Goal: Information Seeking & Learning: Find specific fact

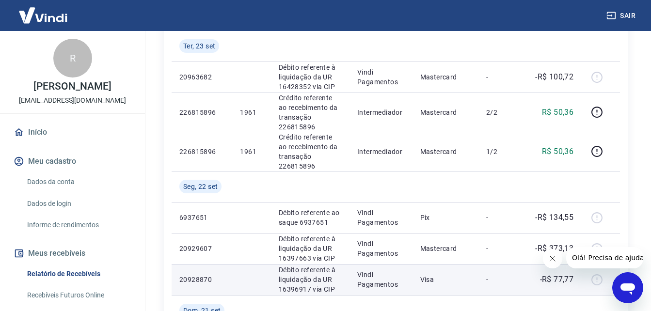
scroll to position [225, 0]
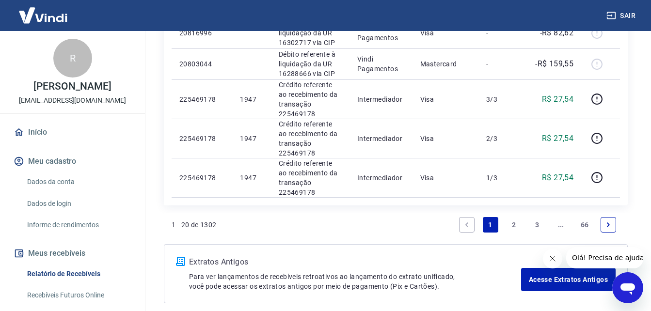
scroll to position [1001, 0]
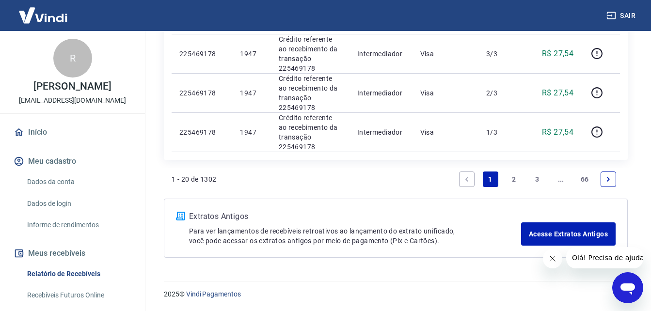
click at [513, 179] on link "2" at bounding box center [514, 180] width 16 height 16
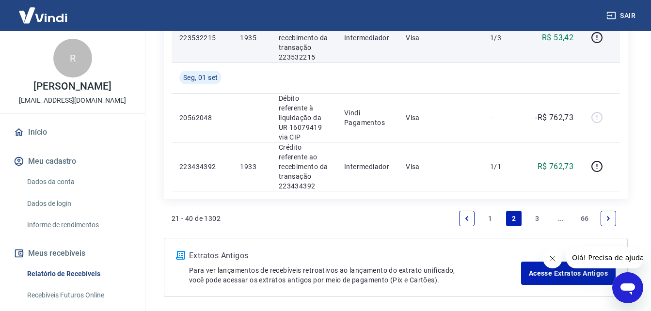
scroll to position [1266, 0]
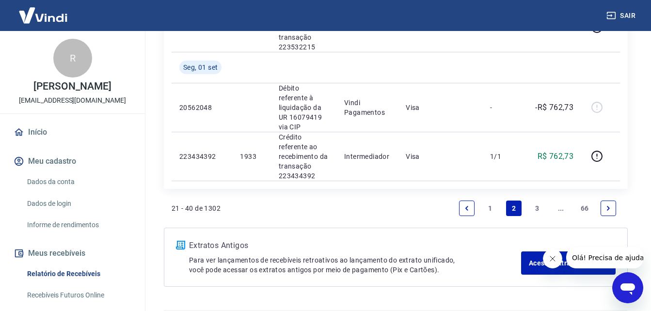
click at [490, 201] on link "1" at bounding box center [491, 209] width 16 height 16
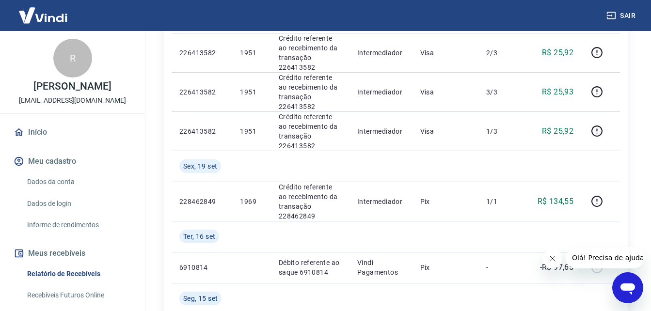
scroll to position [613, 0]
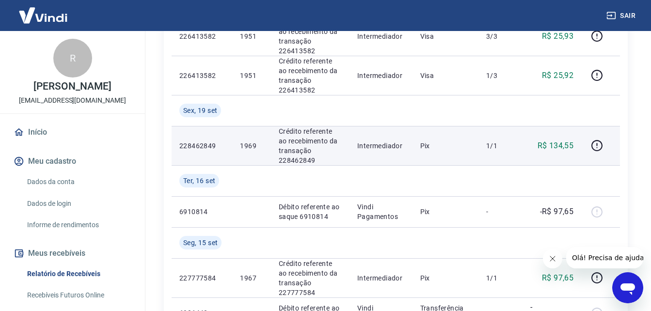
click at [252, 145] on p "1969" at bounding box center [251, 146] width 23 height 10
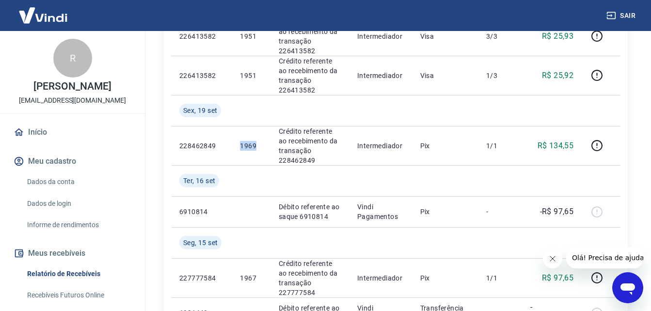
copy p "1969"
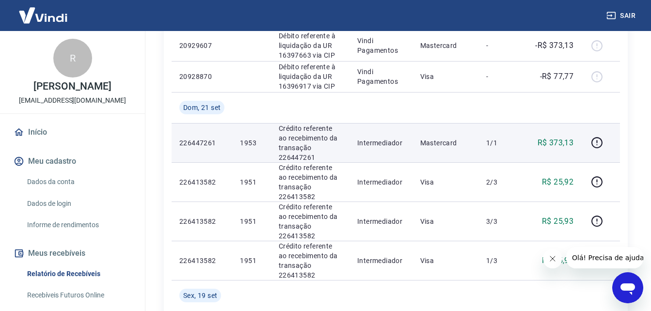
scroll to position [468, 0]
